Goal: Task Accomplishment & Management: Complete application form

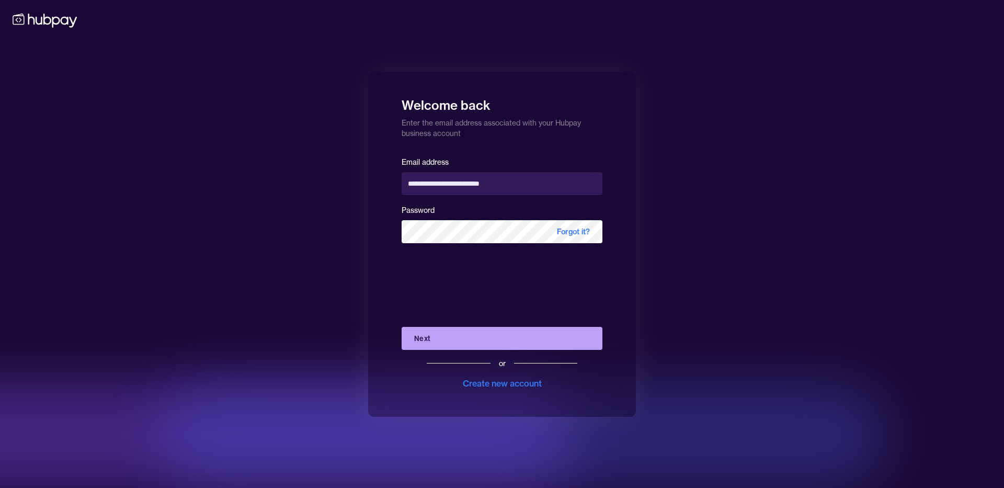
click at [422, 335] on button "Next" at bounding box center [502, 338] width 201 height 23
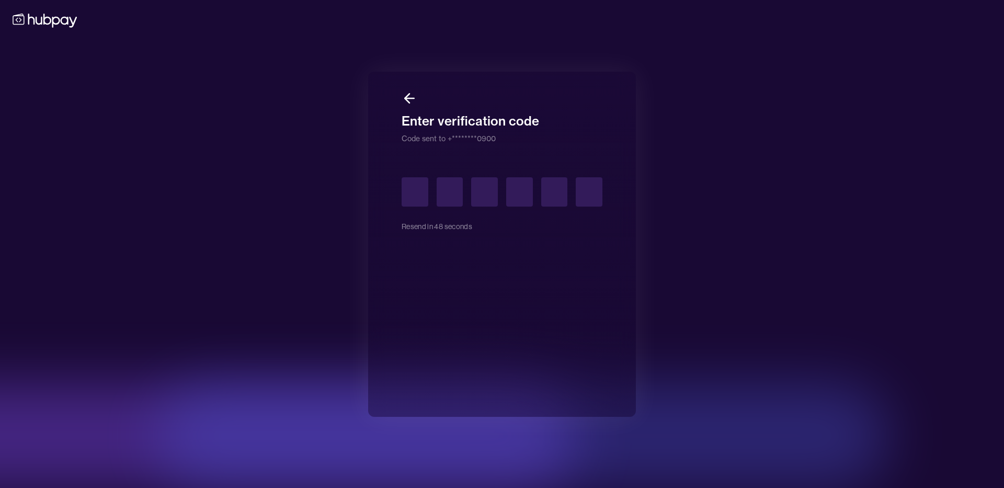
type input "*"
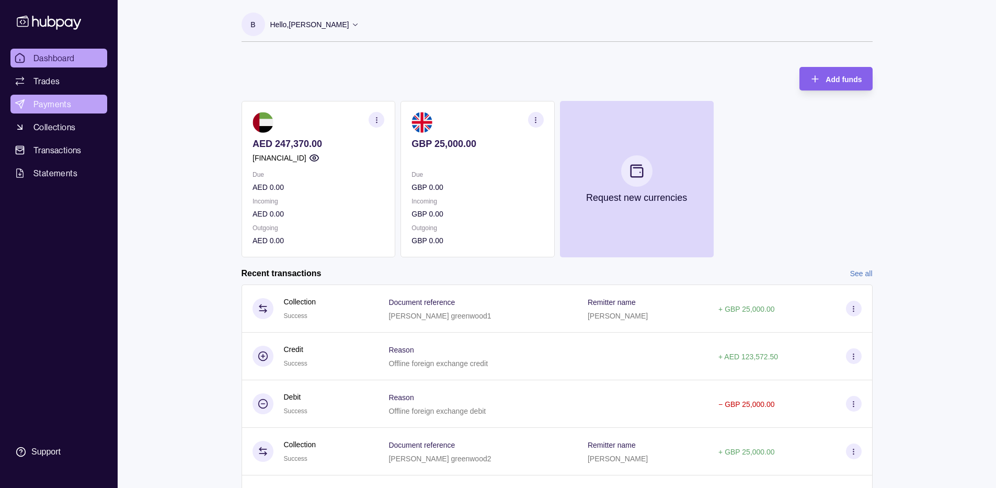
click at [60, 106] on span "Payments" at bounding box center [52, 104] width 38 height 13
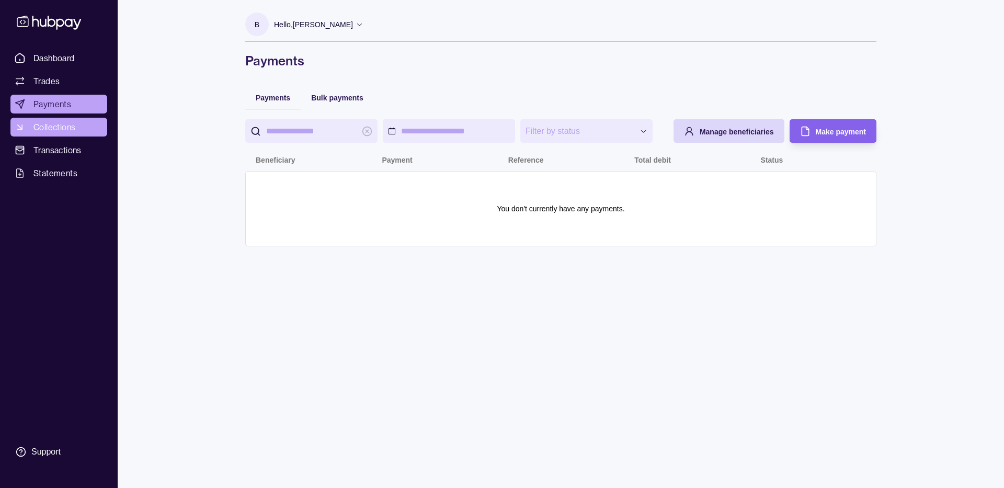
click at [65, 130] on span "Collections" at bounding box center [54, 127] width 42 height 13
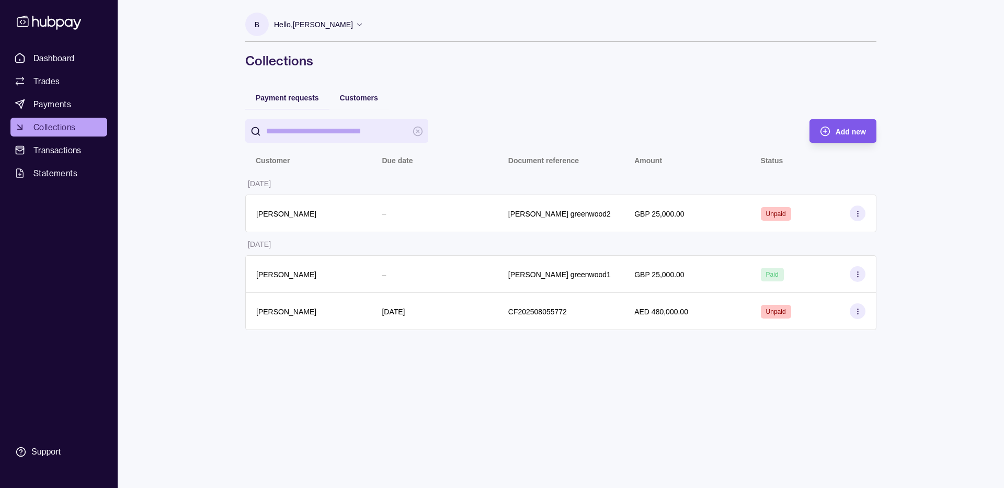
click at [848, 129] on span "Add new" at bounding box center [851, 132] width 30 height 8
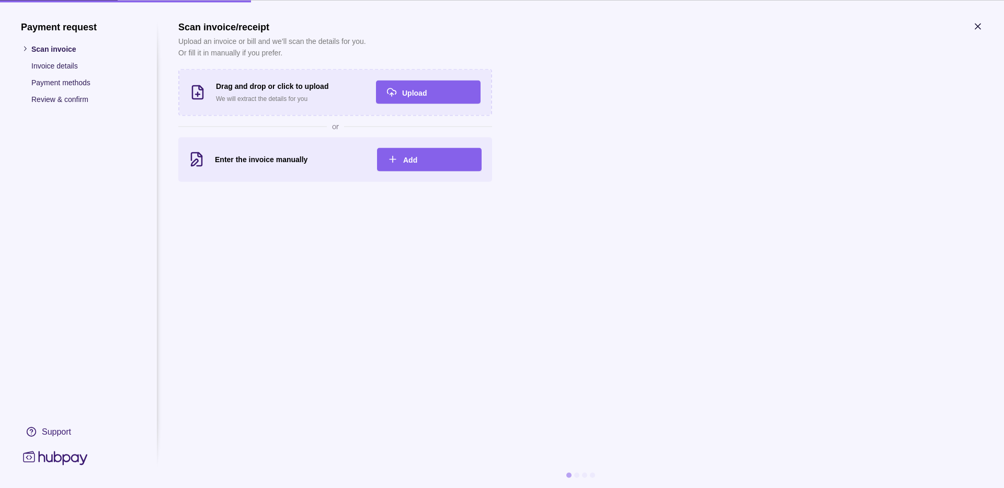
click at [44, 85] on p "Payment methods" at bounding box center [83, 82] width 105 height 12
click at [445, 99] on div "Upload" at bounding box center [420, 93] width 99 height 24
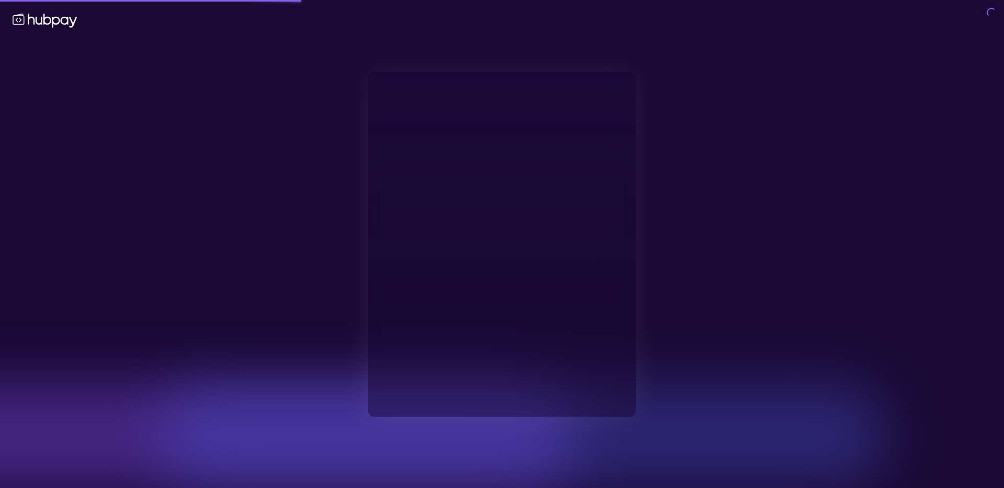
type input "**********"
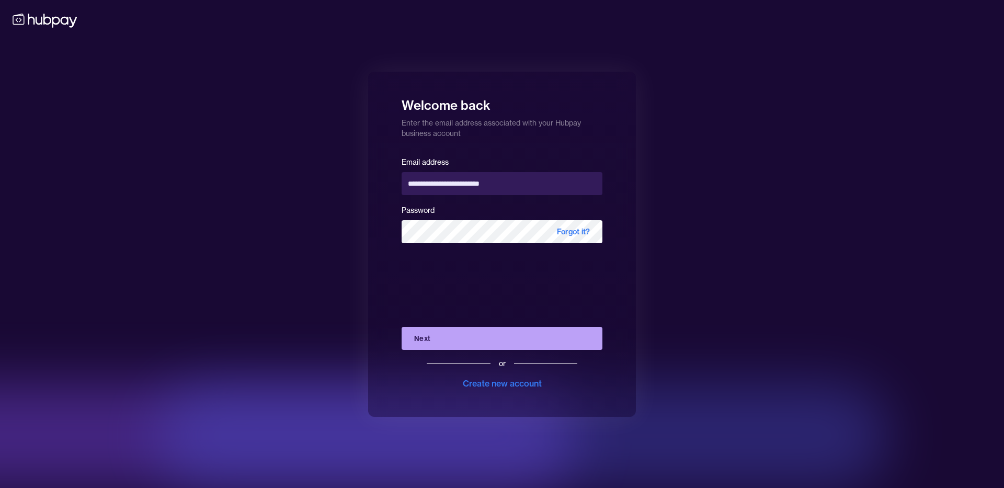
click at [432, 340] on button "Next" at bounding box center [502, 338] width 201 height 23
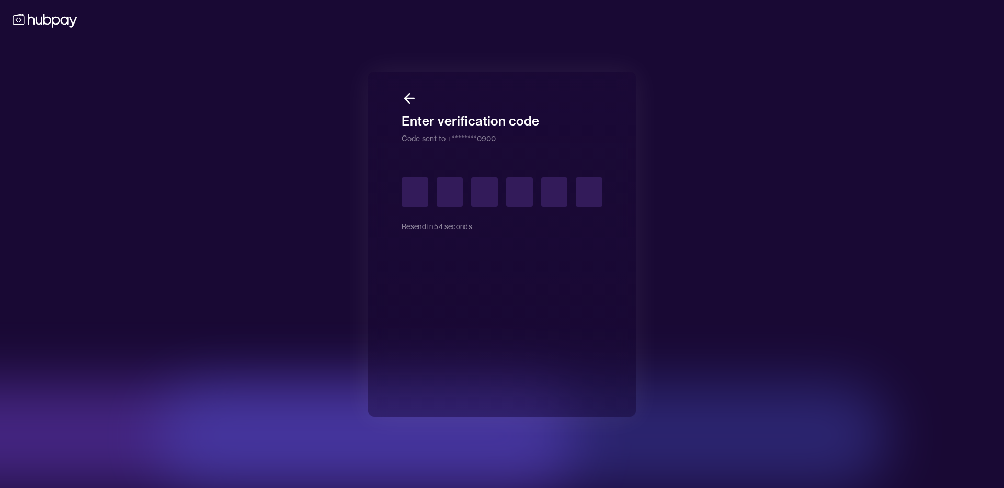
type input "*"
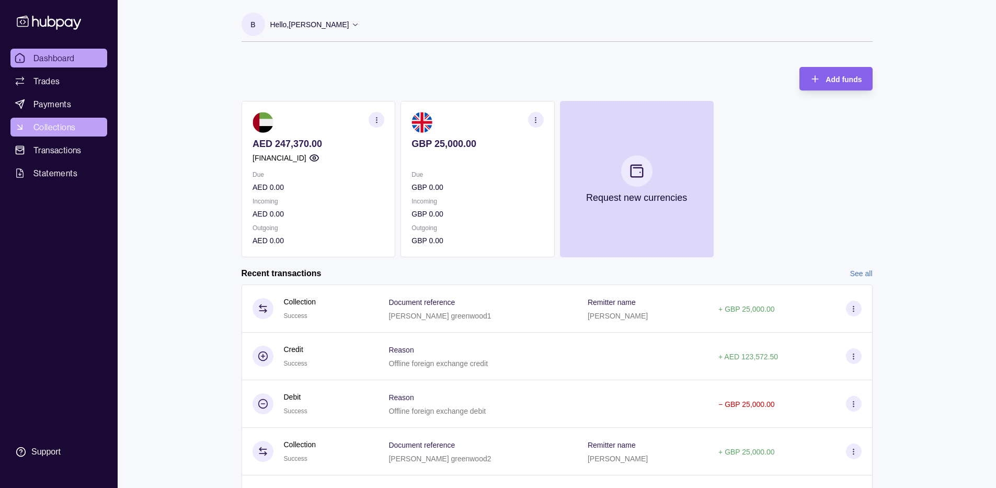
click at [62, 121] on span "Collections" at bounding box center [54, 127] width 42 height 13
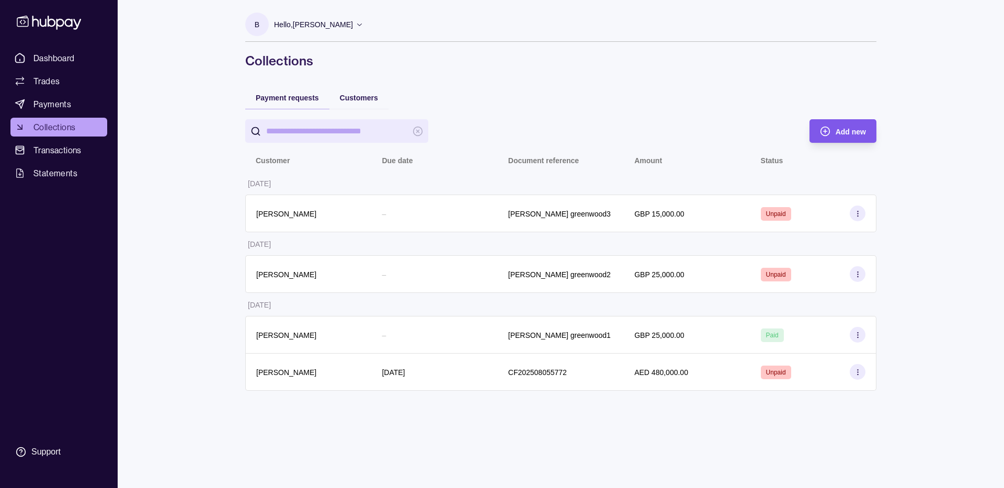
click at [845, 137] on div "Add new" at bounding box center [851, 131] width 30 height 13
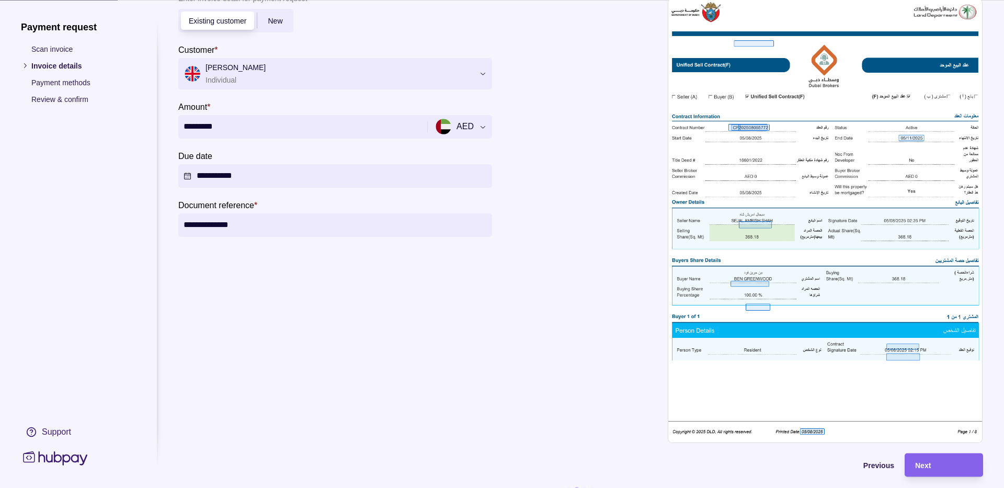
scroll to position [65, 0]
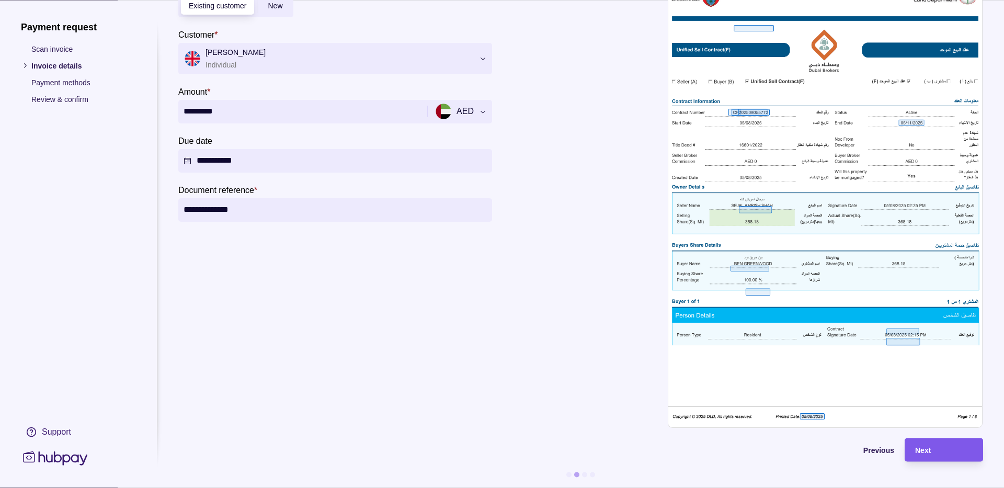
click at [916, 446] on span "Next" at bounding box center [923, 450] width 16 height 8
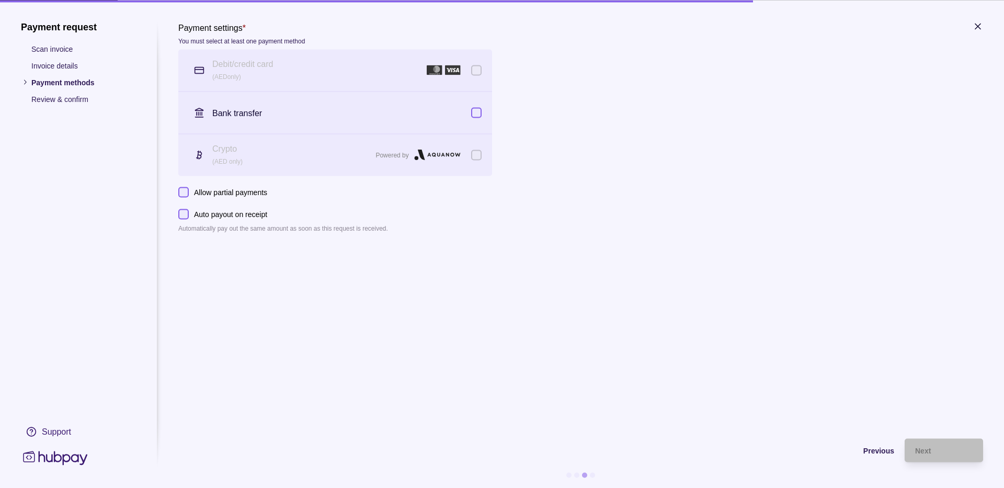
scroll to position [0, 0]
click at [483, 108] on div "Bank transfer" at bounding box center [335, 113] width 314 height 42
click at [173, 185] on section "Payment request Scan invoice Invoice details Payment methods Review & confirm S…" at bounding box center [502, 254] width 962 height 467
click at [187, 196] on button "Allow partial payments" at bounding box center [183, 192] width 10 height 10
click at [980, 29] on icon "button" at bounding box center [977, 26] width 5 height 5
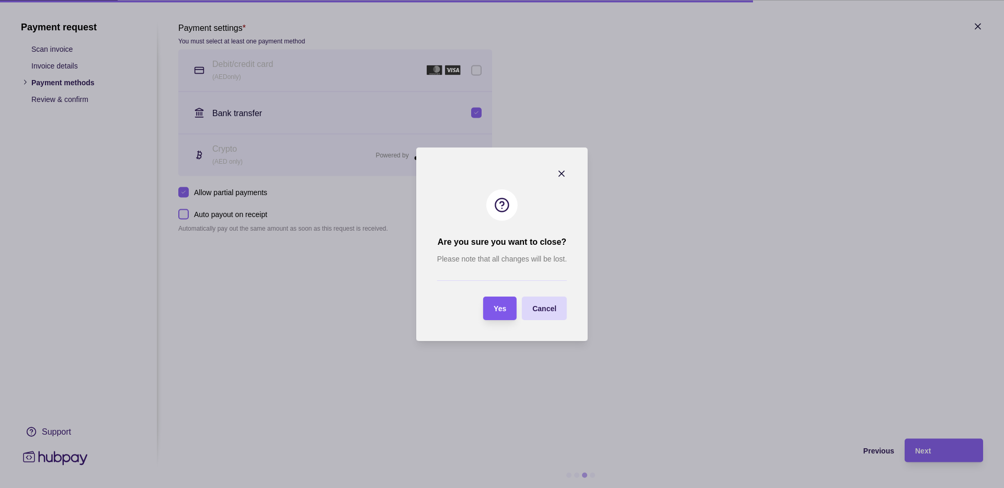
click at [511, 313] on section "Yes" at bounding box center [499, 309] width 33 height 24
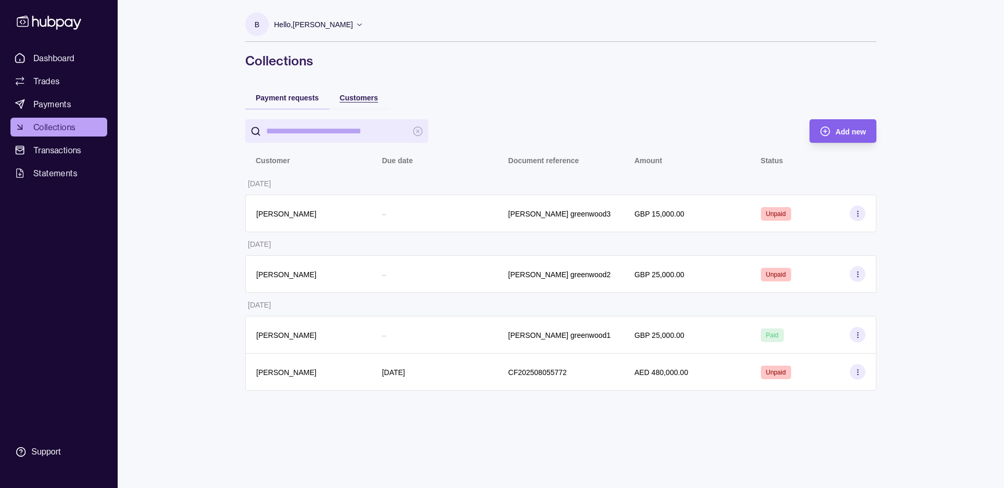
click at [355, 96] on span "Customers" at bounding box center [359, 98] width 38 height 8
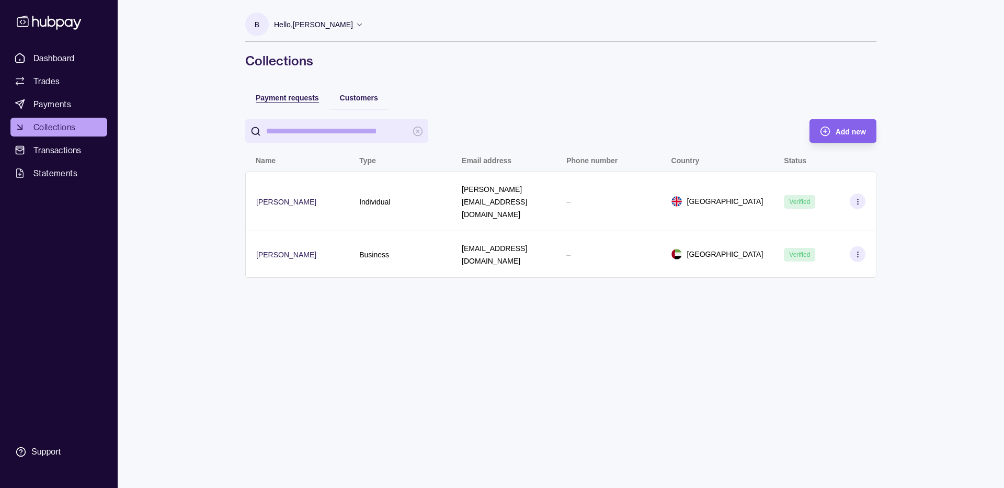
click at [290, 95] on span "Payment requests" at bounding box center [287, 98] width 63 height 8
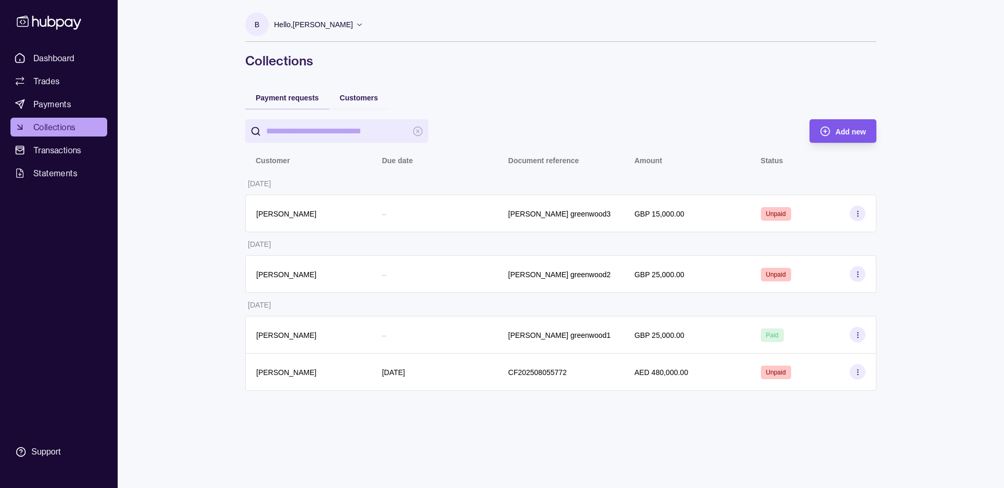
click at [868, 129] on section "Add new" at bounding box center [843, 131] width 67 height 24
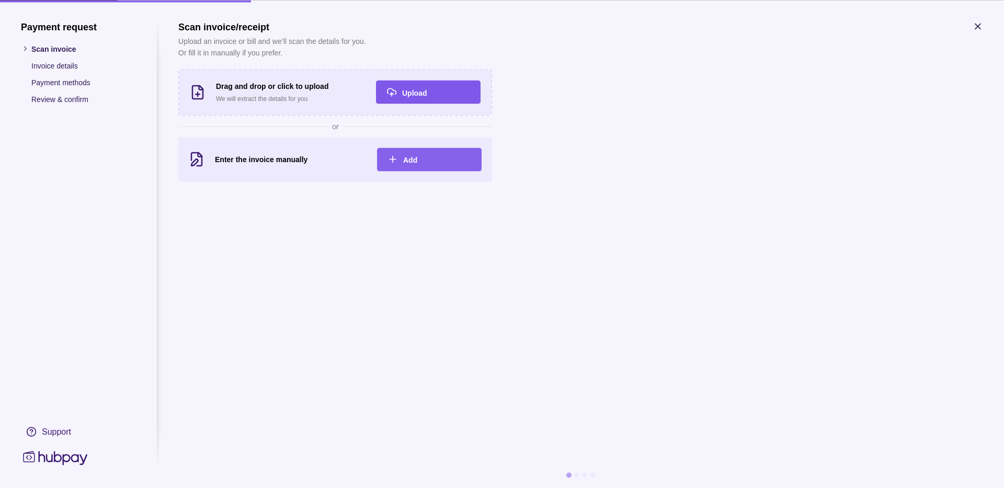
click at [390, 98] on div "Upload" at bounding box center [420, 93] width 99 height 24
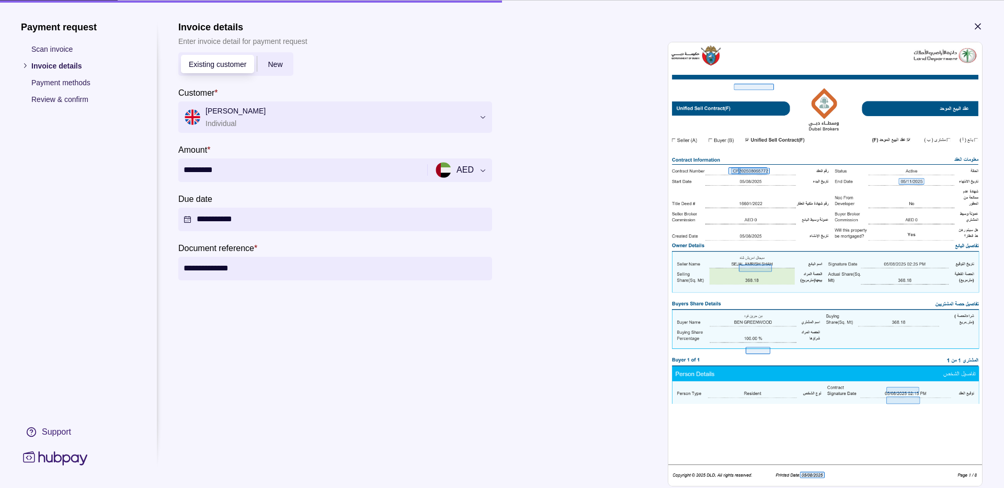
click at [245, 216] on button "Due date" at bounding box center [335, 219] width 314 height 24
click at [326, 192] on section "**********" at bounding box center [335, 211] width 314 height 39
click at [470, 487] on div "**********" at bounding box center [502, 488] width 1004 height 0
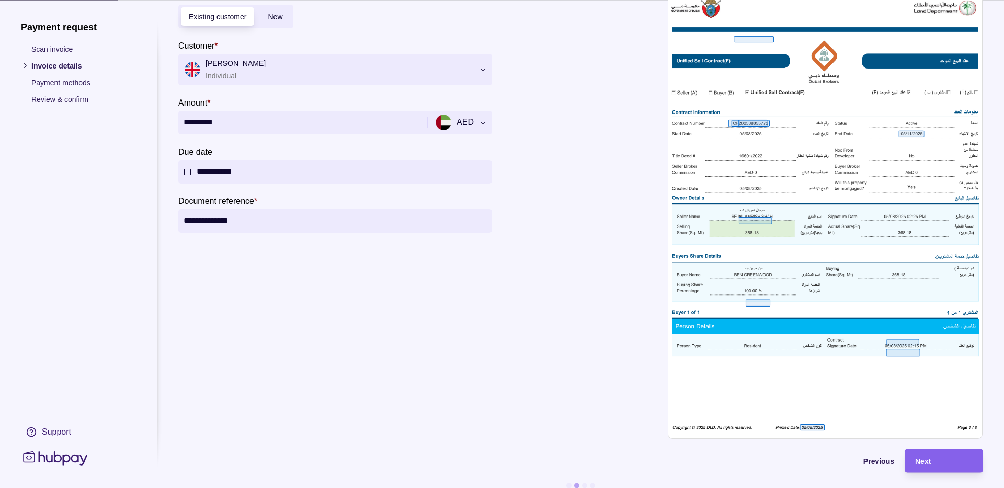
scroll to position [65, 0]
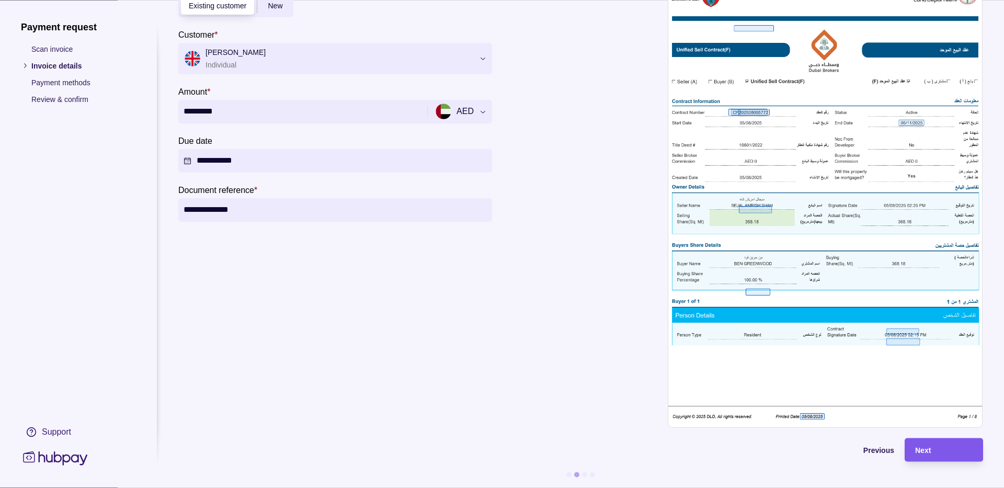
click at [917, 446] on span "Next" at bounding box center [923, 450] width 16 height 8
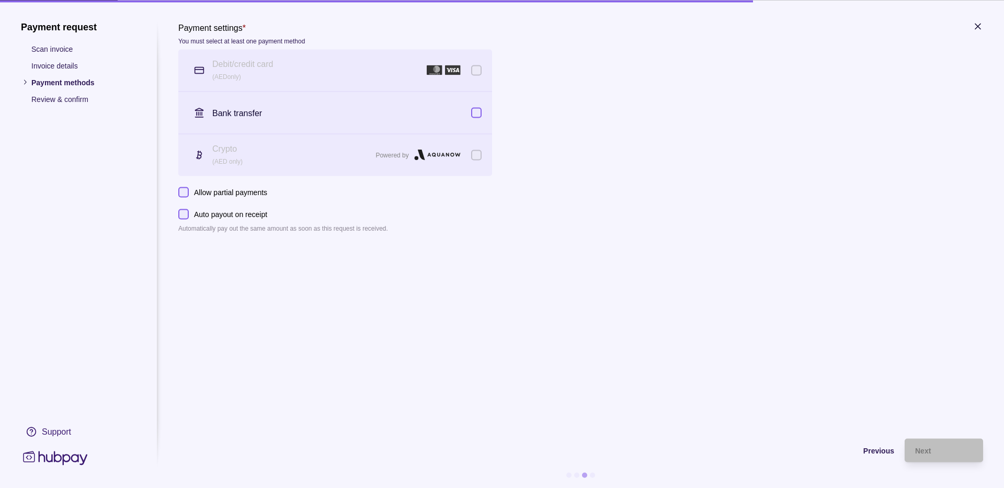
click at [478, 111] on button "button" at bounding box center [476, 112] width 10 height 10
click at [179, 194] on button "Allow partial payments" at bounding box center [183, 192] width 10 height 10
click at [184, 214] on button "Auto payout on receipt" at bounding box center [183, 214] width 10 height 10
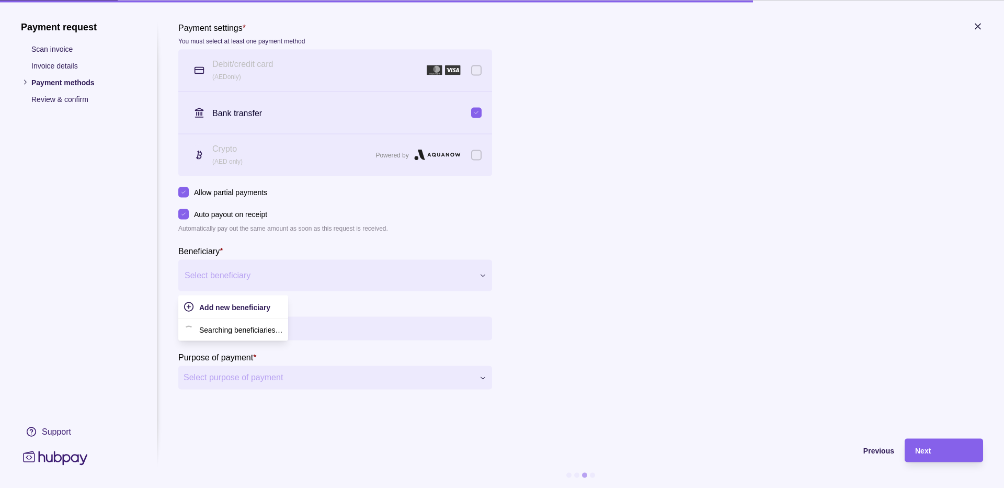
click at [459, 274] on div at bounding box center [329, 275] width 288 height 15
click at [562, 242] on section "Payment settings * You must select at least one payment method Debit/credit car…" at bounding box center [580, 205] width 805 height 368
click at [982, 26] on icon "button" at bounding box center [978, 26] width 10 height 10
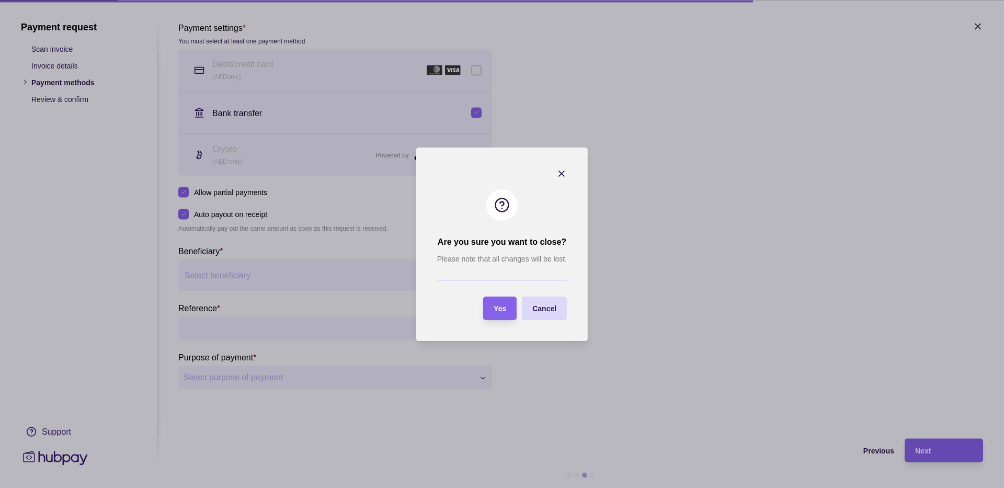
click at [496, 308] on span "Yes" at bounding box center [500, 308] width 13 height 8
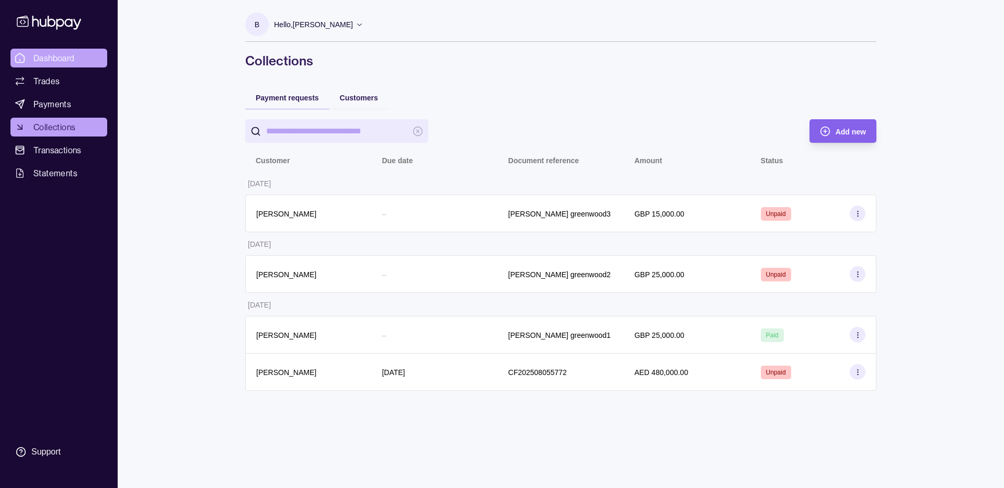
click at [76, 55] on link "Dashboard" at bounding box center [58, 58] width 97 height 19
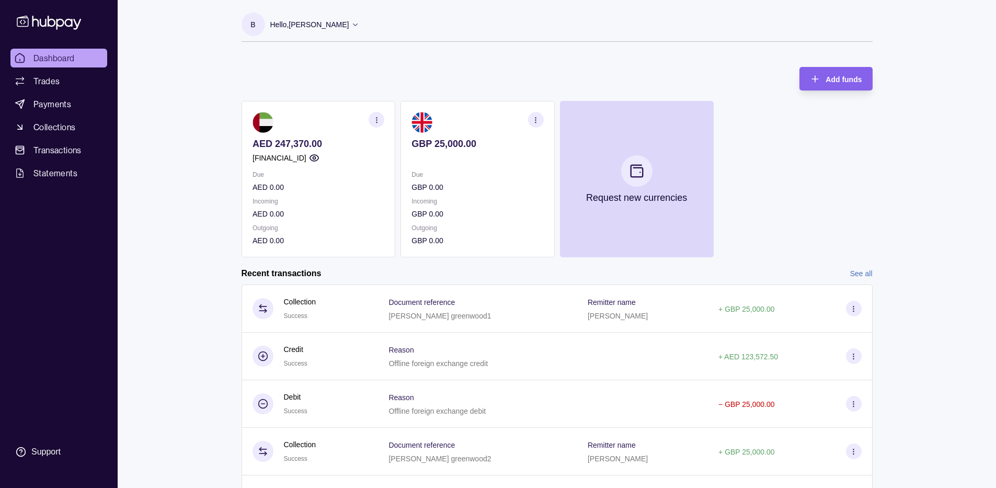
click at [66, 71] on ul "Dashboard Trades Payments Collections Transactions Statements" at bounding box center [58, 116] width 97 height 134
click at [54, 79] on span "Trades" at bounding box center [46, 81] width 26 height 13
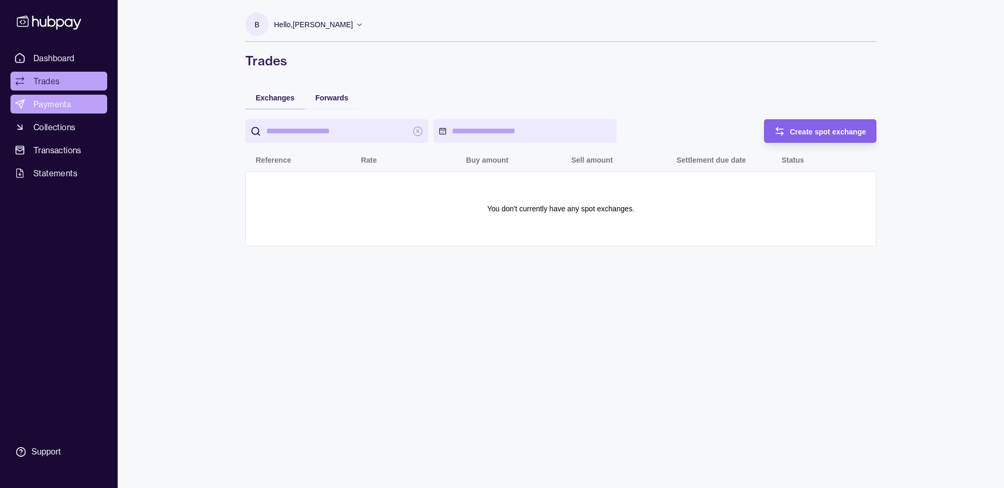
click at [79, 105] on link "Payments" at bounding box center [58, 104] width 97 height 19
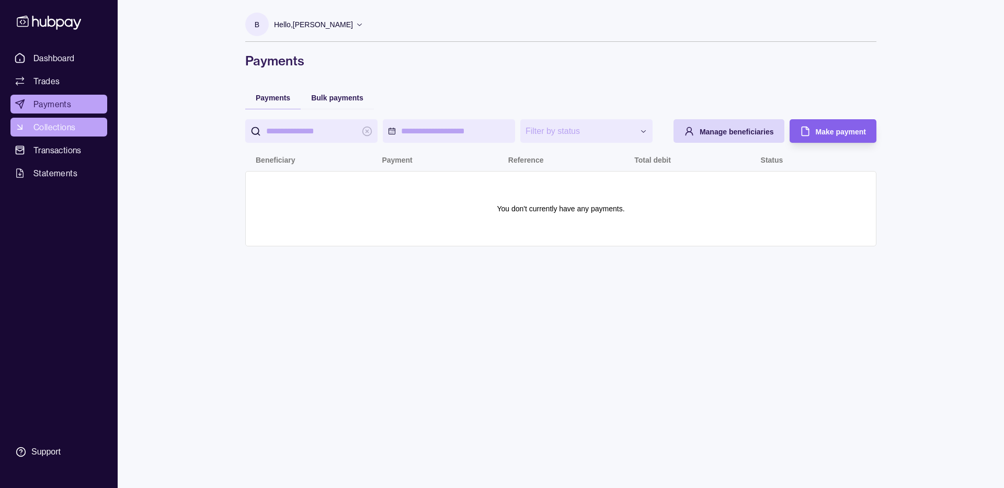
click at [72, 133] on link "Collections" at bounding box center [58, 127] width 97 height 19
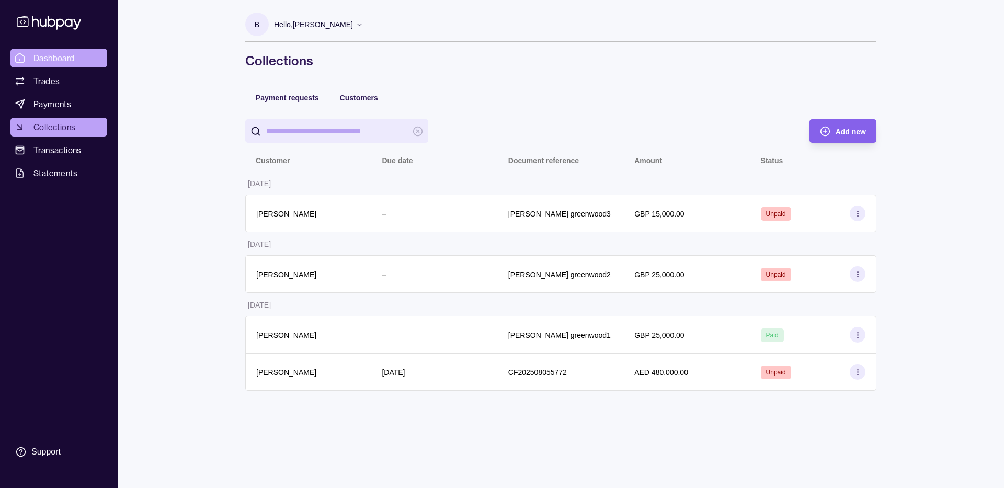
click at [52, 58] on span "Dashboard" at bounding box center [53, 58] width 41 height 13
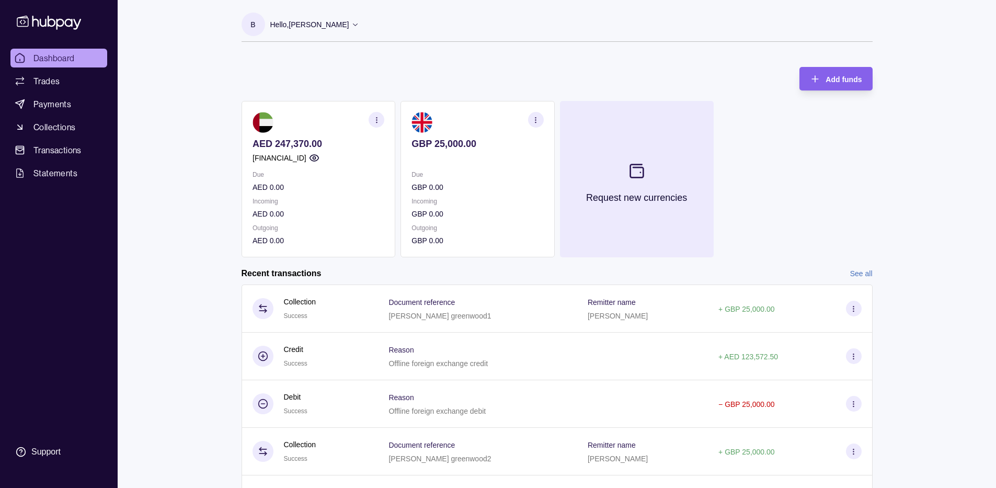
click at [644, 174] on icon at bounding box center [636, 170] width 17 height 17
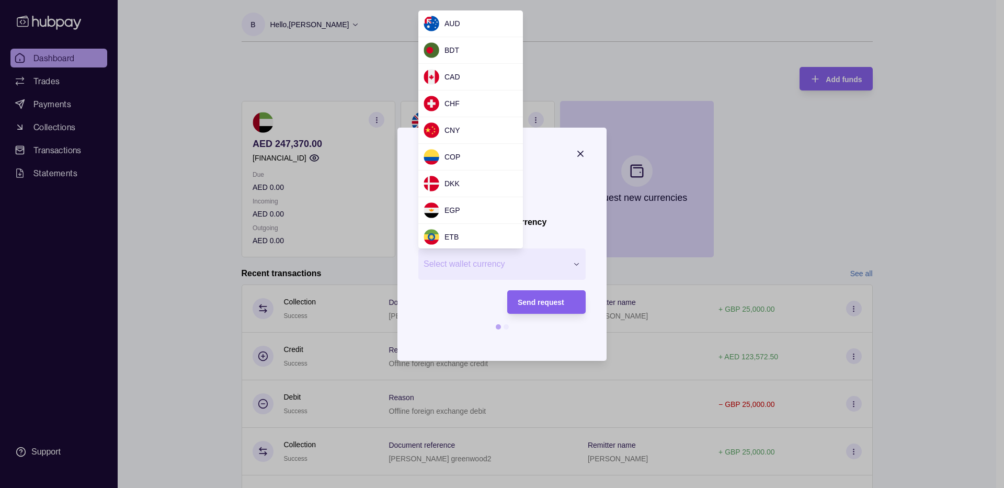
click at [806, 193] on div at bounding box center [502, 244] width 1004 height 488
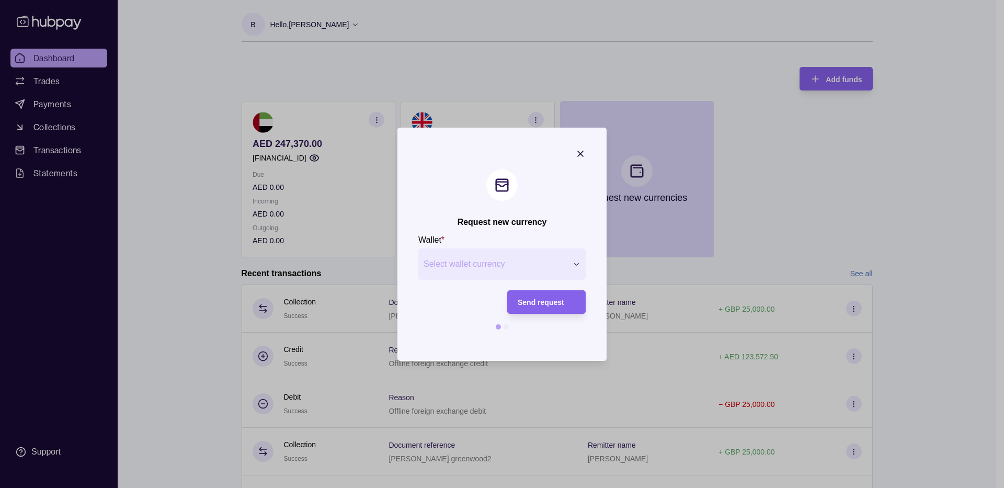
click at [582, 154] on icon "button" at bounding box center [580, 154] width 10 height 10
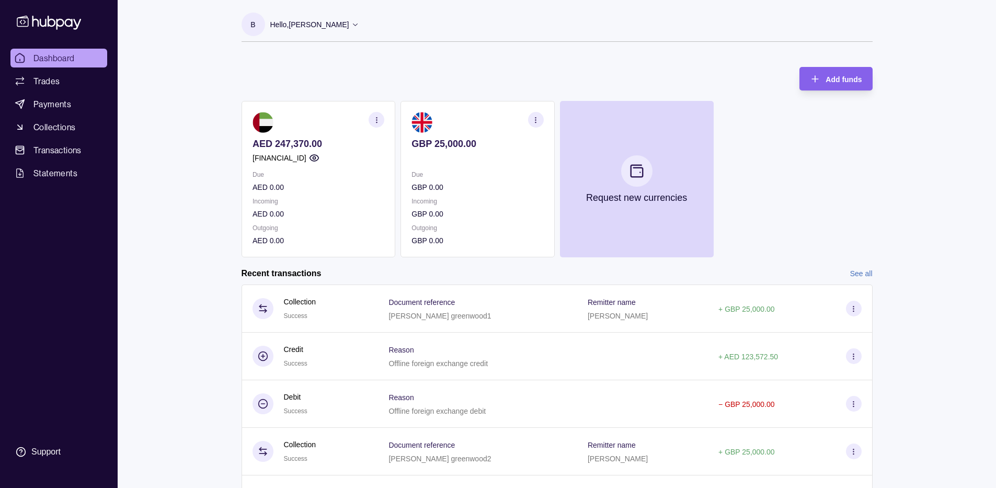
click at [351, 27] on icon at bounding box center [355, 24] width 8 height 8
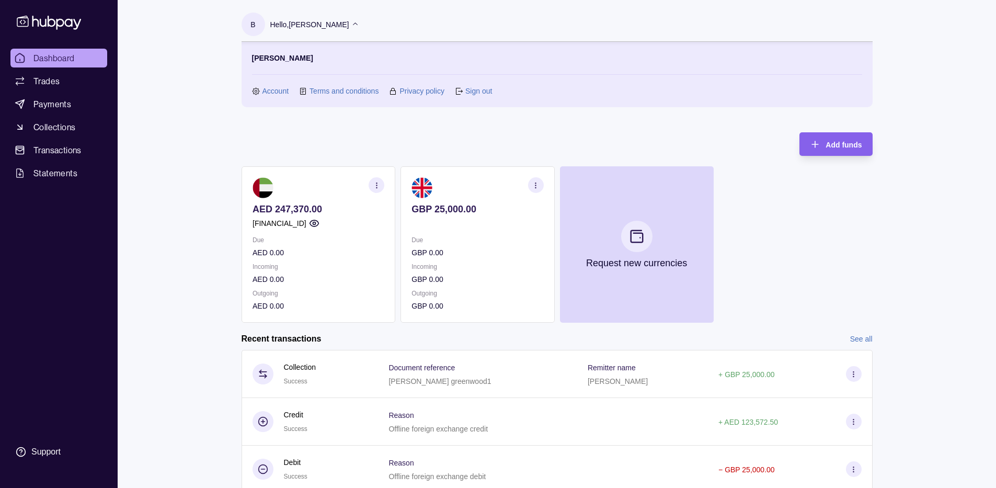
click at [354, 84] on section "[PERSON_NAME] Account Terms and conditions Privacy policy Sign out" at bounding box center [557, 74] width 610 height 44
click at [274, 88] on link "Account" at bounding box center [276, 91] width 27 height 12
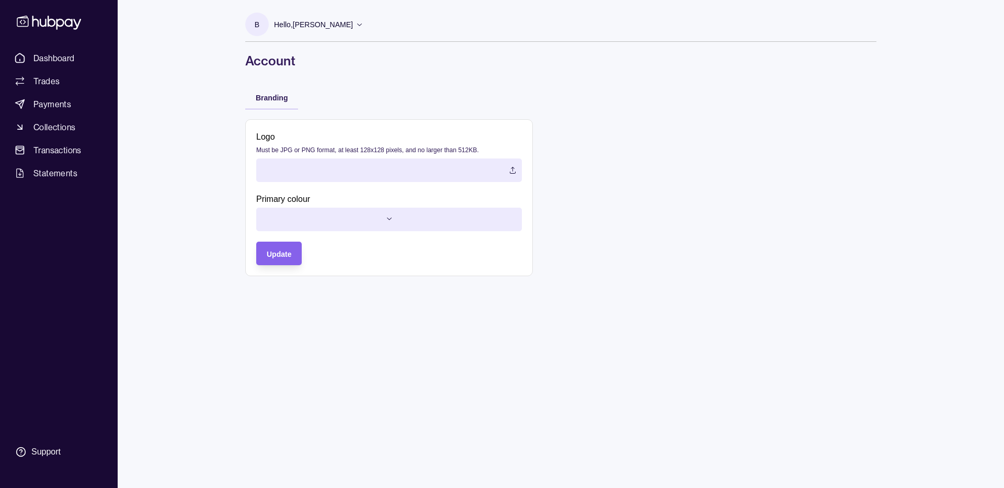
click at [392, 221] on html "Dashboard Trades Payments Collections Transactions Statements Support B Hello, …" at bounding box center [502, 244] width 1004 height 488
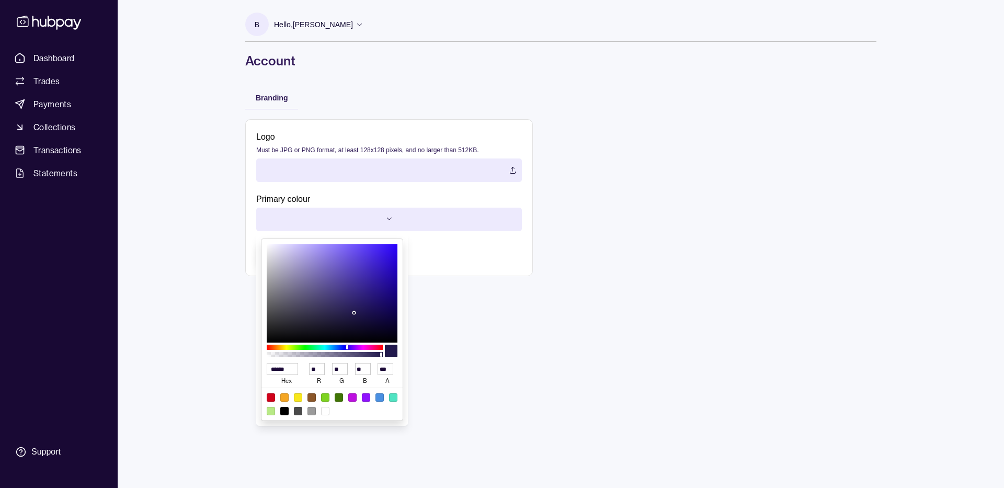
click at [656, 353] on html "Dashboard Trades Payments Collections Transactions Statements Support B Hello, …" at bounding box center [502, 244] width 1004 height 488
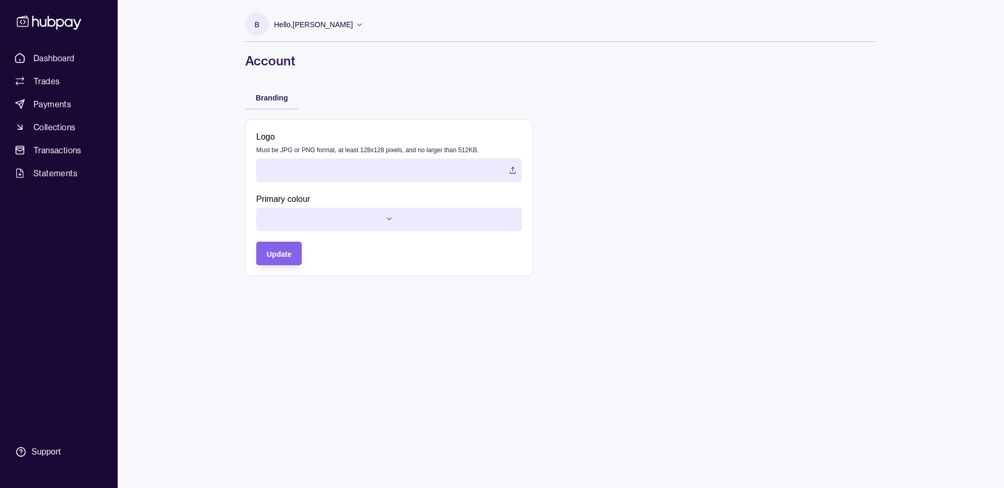
click at [348, 25] on div "Hello, [PERSON_NAME]" at bounding box center [318, 25] width 89 height 22
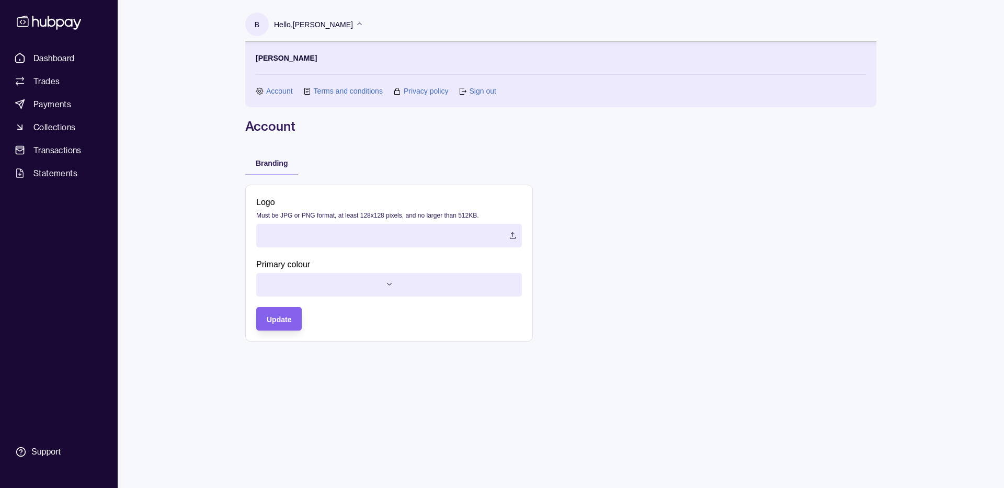
click at [359, 94] on link "Terms and conditions" at bounding box center [348, 91] width 69 height 12
click at [438, 90] on link "Privacy policy" at bounding box center [426, 91] width 45 height 12
click at [71, 52] on span "Dashboard" at bounding box center [53, 58] width 41 height 13
